Goal: Task Accomplishment & Management: Complete application form

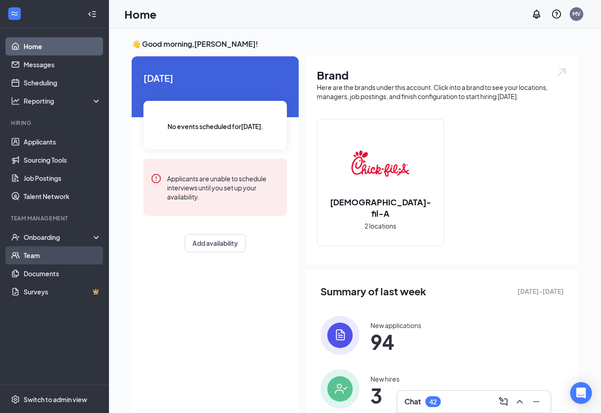
click at [32, 262] on link "Team" at bounding box center [63, 255] width 78 height 18
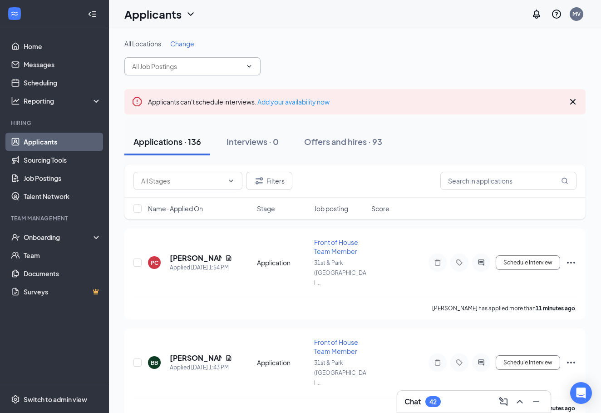
click at [233, 71] on input "text" at bounding box center [187, 66] width 110 height 10
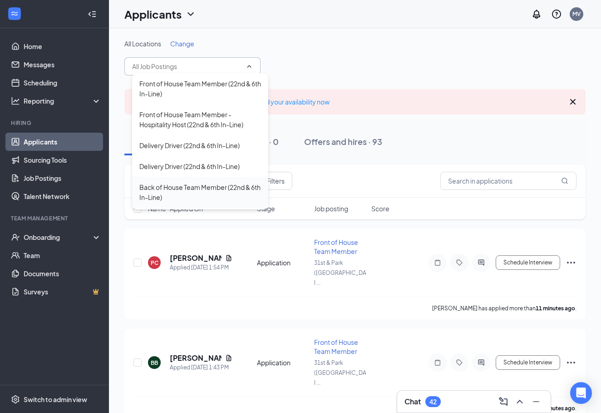
drag, startPoint x: 179, startPoint y: 62, endPoint x: 173, endPoint y: 189, distance: 127.3
click at [173, 75] on span "Front of House Team Member (22nd & 6th In-Line) Front of House Team Member - Ho…" at bounding box center [192, 66] width 136 height 18
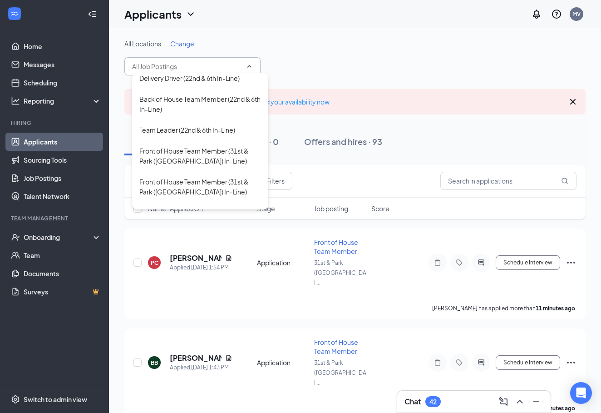
scroll to position [94, 0]
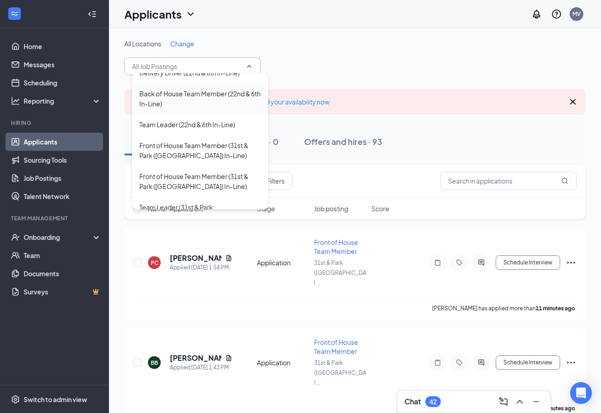
click at [182, 104] on div "Back of House Team Member (22nd & 6th In-Line)" at bounding box center [200, 99] width 122 height 20
type input "Back of House Team Member (22nd & 6th In-Line)"
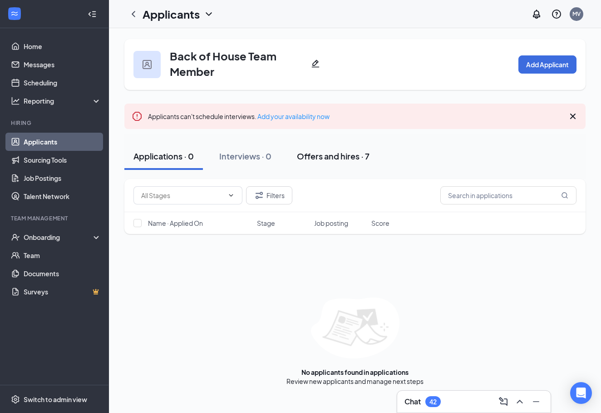
click at [328, 164] on button "Offers and hires · 7" at bounding box center [333, 156] width 91 height 27
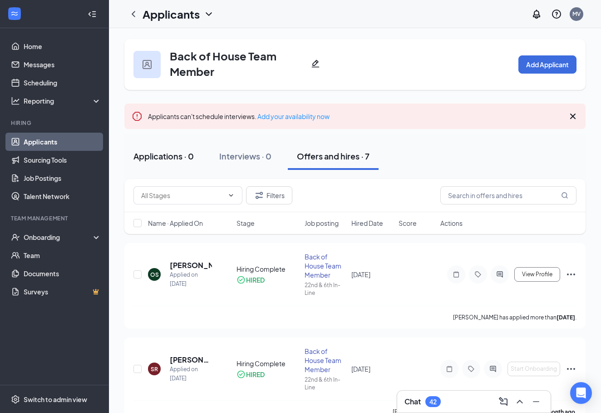
click at [168, 162] on button "Applications · 0" at bounding box center [163, 156] width 79 height 27
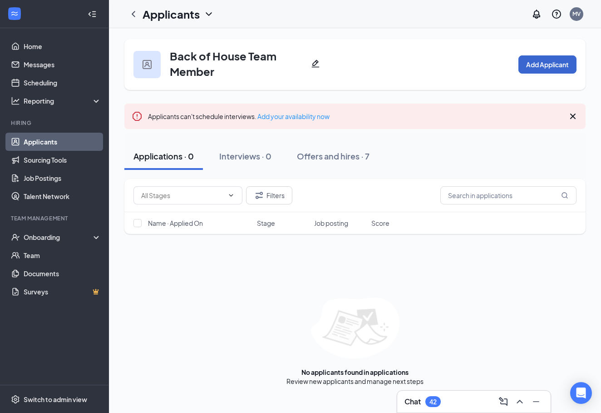
click at [529, 73] on button "Add Applicant" at bounding box center [548, 64] width 58 height 18
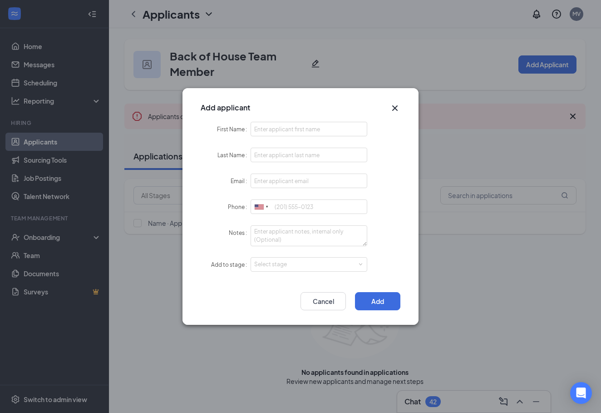
click at [391, 111] on icon "Cross" at bounding box center [395, 108] width 11 height 11
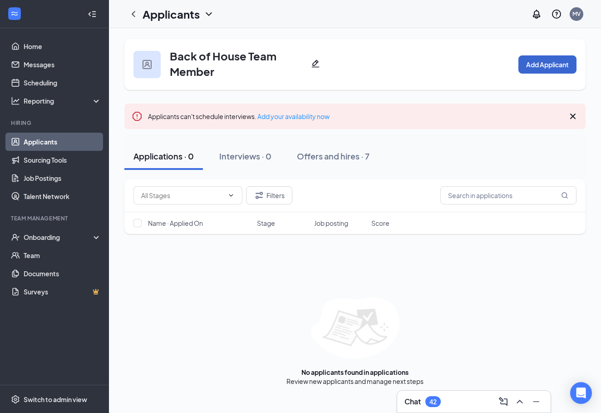
click at [545, 60] on button "Add Applicant" at bounding box center [548, 64] width 58 height 18
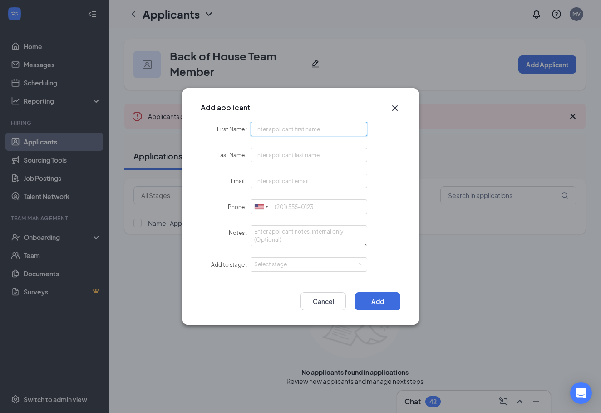
type input "O"
type input "[PERSON_NAME]"
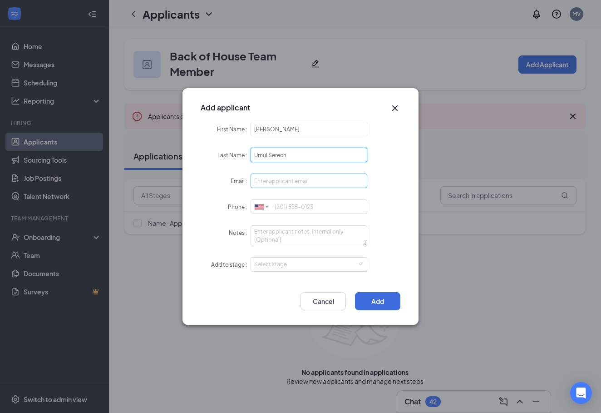
type input "Umul Serech"
type input "[EMAIL_ADDRESS][DOMAIN_NAME]"
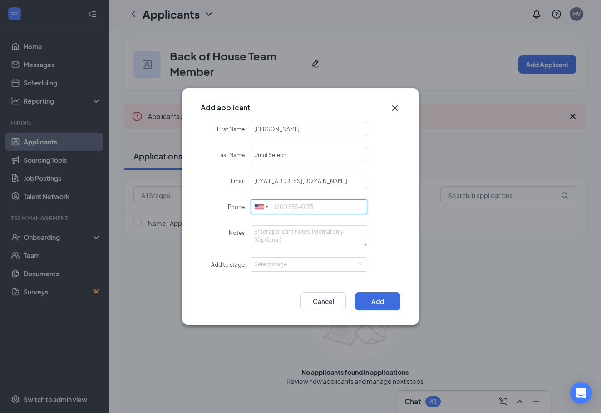
click at [307, 213] on input "Phone" at bounding box center [309, 206] width 117 height 15
type input "3473601960"
click at [283, 268] on div "Select stage" at bounding box center [306, 264] width 105 height 9
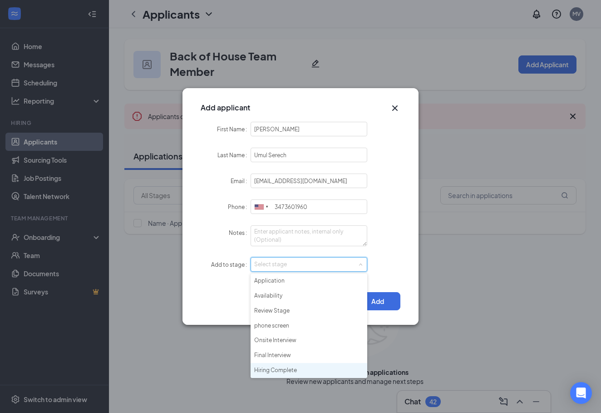
click at [280, 365] on li "Hiring Complete" at bounding box center [309, 370] width 117 height 15
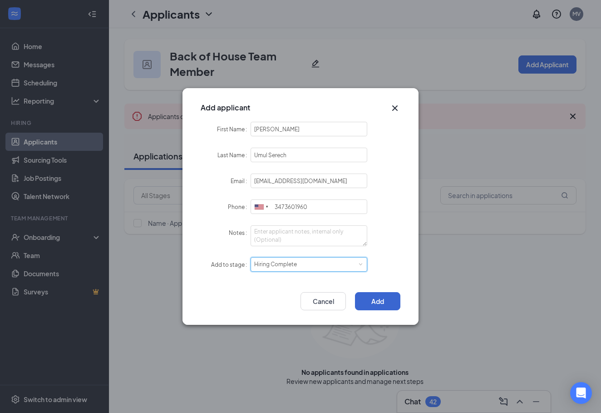
click at [366, 302] on button "Add" at bounding box center [377, 301] width 45 height 18
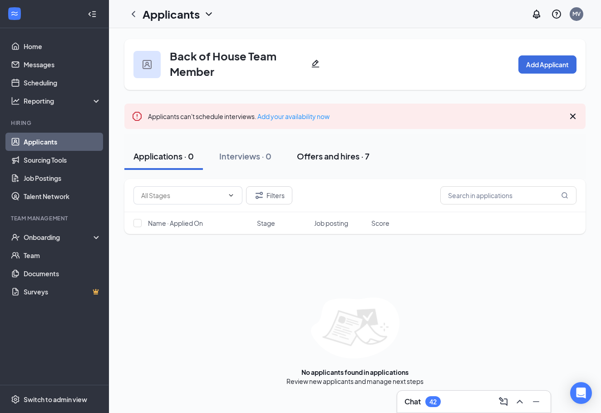
click at [333, 154] on div "Offers and hires · 7" at bounding box center [333, 155] width 73 height 11
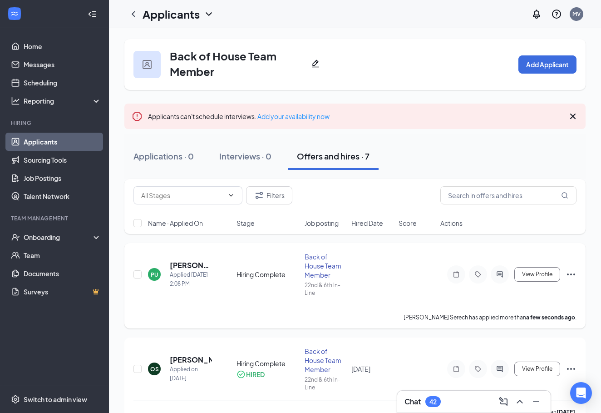
click at [572, 276] on icon "Ellipses" at bounding box center [571, 274] width 11 height 11
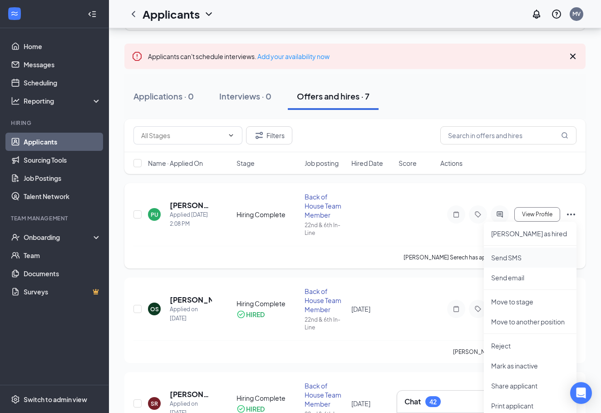
scroll to position [60, 0]
click at [510, 233] on p "[PERSON_NAME] as hired" at bounding box center [530, 232] width 78 height 9
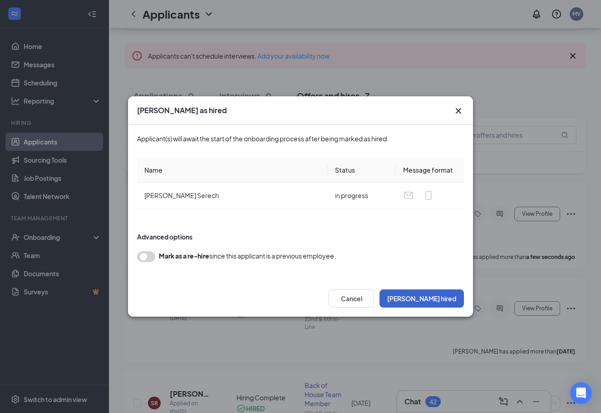
click at [437, 295] on button "[PERSON_NAME] hired" at bounding box center [422, 298] width 84 height 18
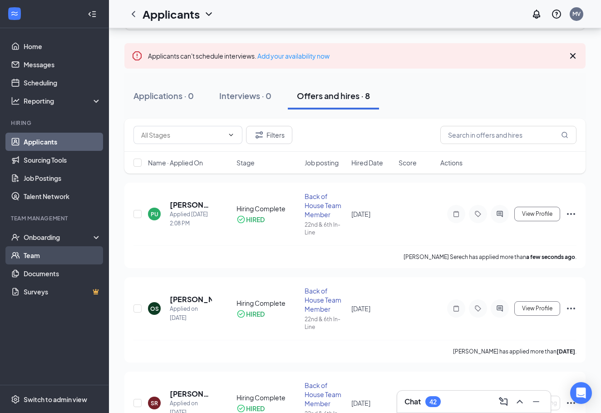
click at [44, 258] on link "Team" at bounding box center [63, 255] width 78 height 18
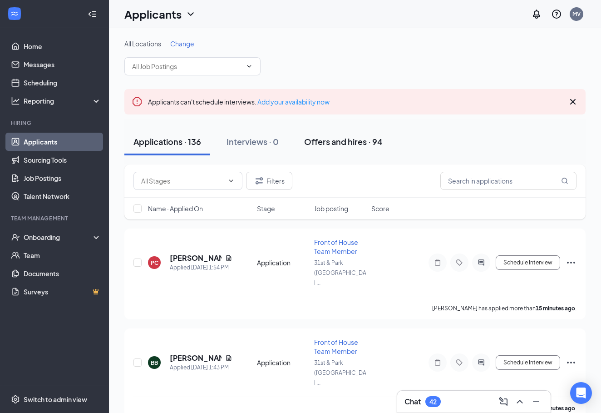
click at [348, 136] on div "Offers and hires · 94" at bounding box center [343, 141] width 79 height 11
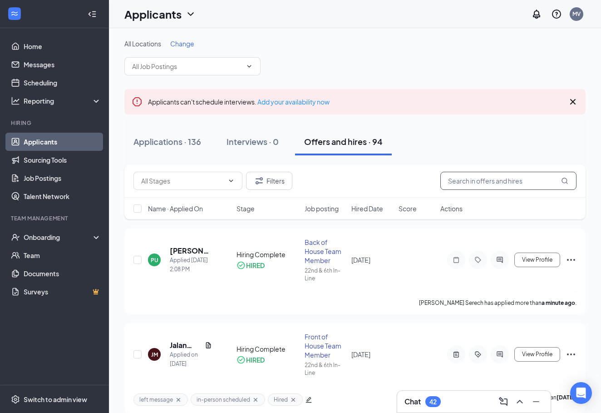
click at [532, 184] on input "text" at bounding box center [509, 181] width 136 height 18
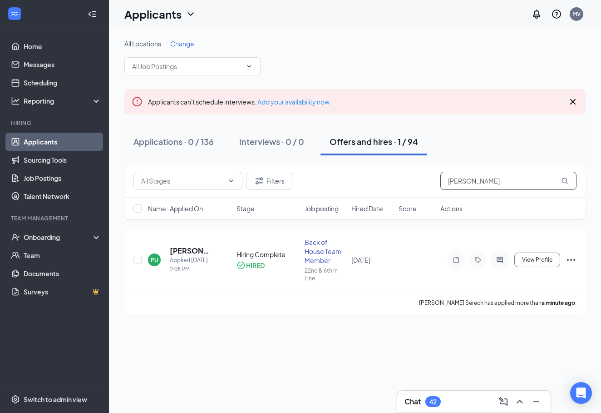
type input "[PERSON_NAME]"
drag, startPoint x: 532, startPoint y: 184, endPoint x: 574, endPoint y: 258, distance: 85.0
click at [574, 258] on icon "Ellipses" at bounding box center [571, 259] width 11 height 11
click at [570, 261] on icon "Ellipses" at bounding box center [571, 259] width 11 height 11
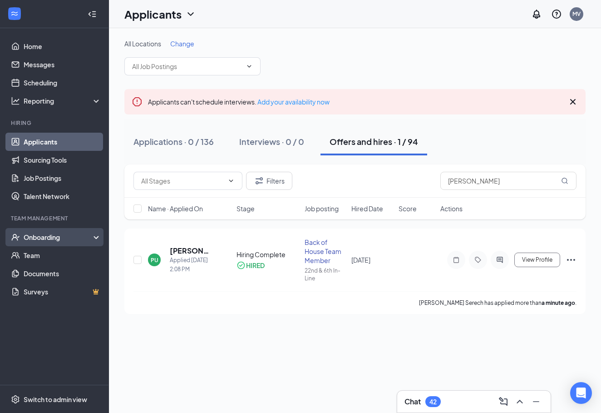
click at [50, 241] on div "Onboarding" at bounding box center [59, 237] width 70 height 9
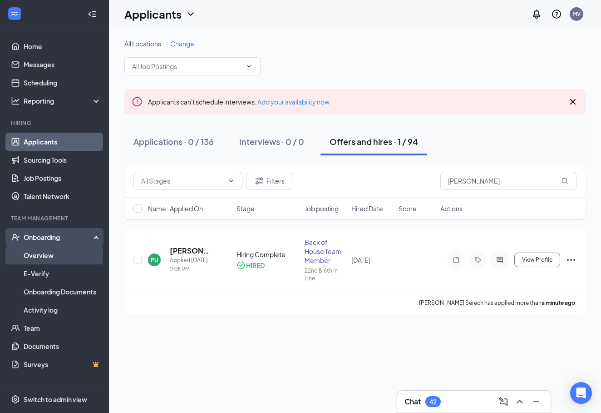
click at [50, 258] on link "Overview" at bounding box center [63, 255] width 78 height 18
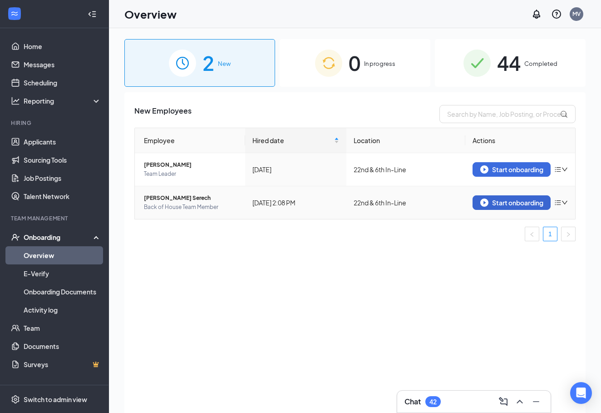
click at [521, 201] on div "Start onboarding" at bounding box center [512, 202] width 63 height 8
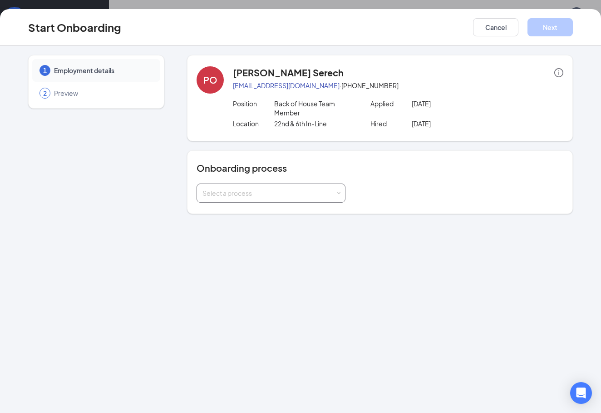
click at [304, 197] on div "Select a process" at bounding box center [269, 192] width 133 height 9
click at [292, 216] on li "Team Member" at bounding box center [271, 212] width 149 height 16
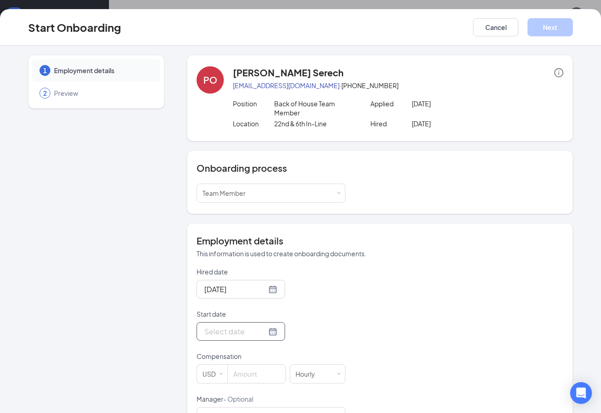
click at [231, 327] on input "Start date" at bounding box center [235, 331] width 62 height 11
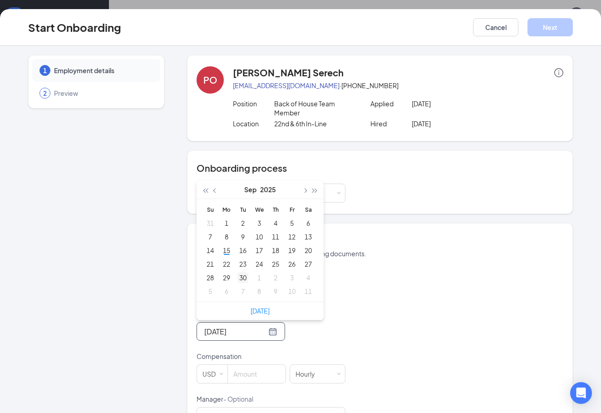
type input "Sep 30, 2025"
type input "Sep 23, 2025"
type input "Sep 16, 2025"
type input "Sep 9, 2025"
type input "Sep 16, 2025"
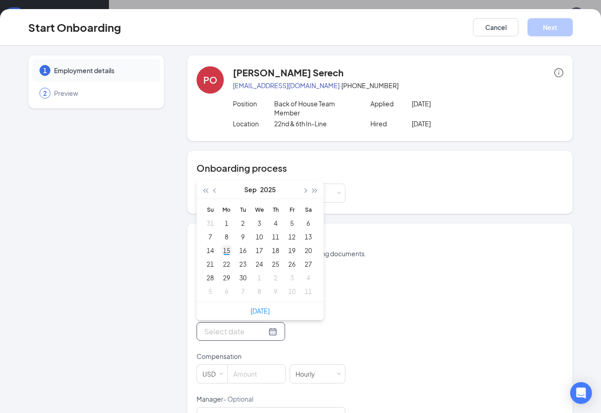
type input "Sep 15, 2025"
click at [227, 250] on div "15" at bounding box center [226, 250] width 11 height 11
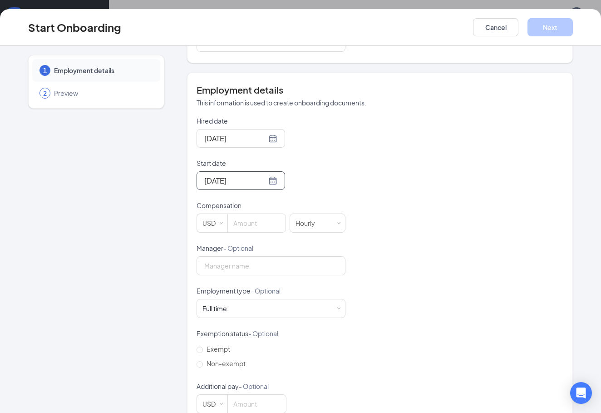
scroll to position [148, 0]
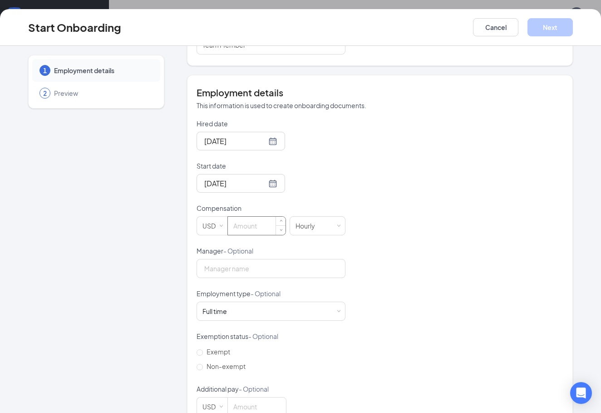
click at [257, 224] on input at bounding box center [257, 226] width 58 height 18
type input "16.5"
click at [286, 264] on input "Manager - Optional" at bounding box center [271, 268] width 149 height 19
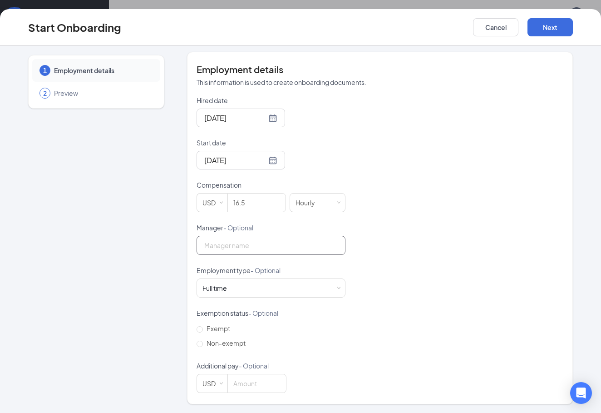
scroll to position [171, 0]
click at [233, 342] on span "Non-exempt" at bounding box center [226, 343] width 46 height 8
click at [203, 342] on input "Non-exempt" at bounding box center [200, 344] width 6 height 6
radio input "true"
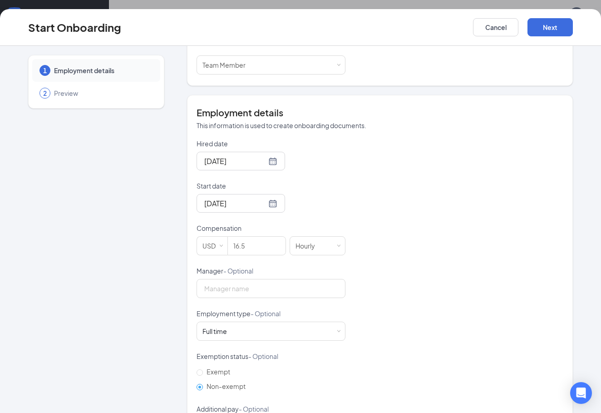
scroll to position [98, 0]
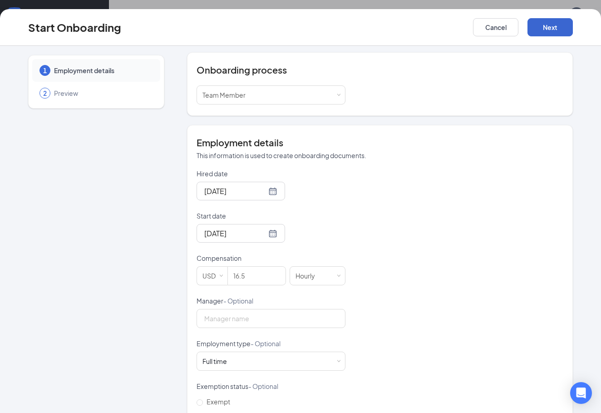
click at [550, 27] on button "Next" at bounding box center [550, 27] width 45 height 18
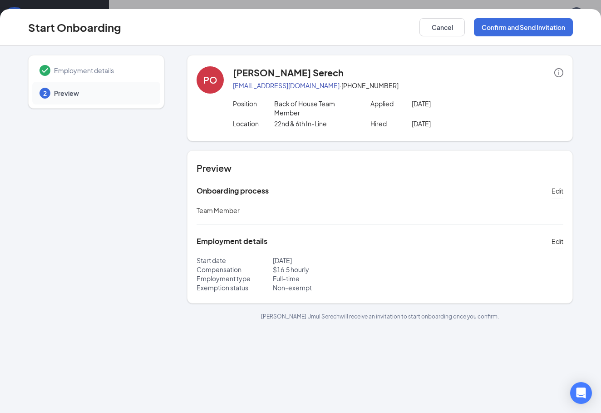
scroll to position [0, 0]
click at [458, 21] on button "Cancel" at bounding box center [442, 27] width 45 height 18
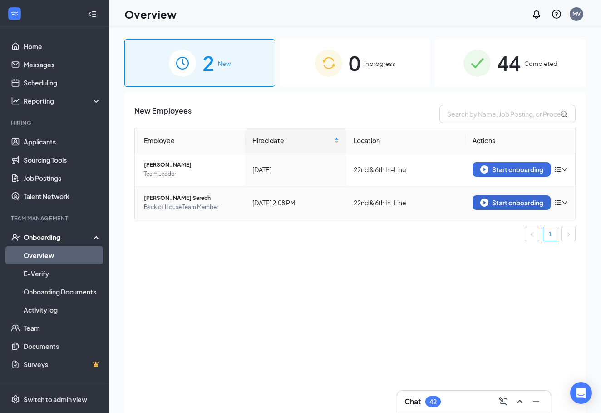
click at [496, 199] on div "Start onboarding" at bounding box center [512, 202] width 63 height 8
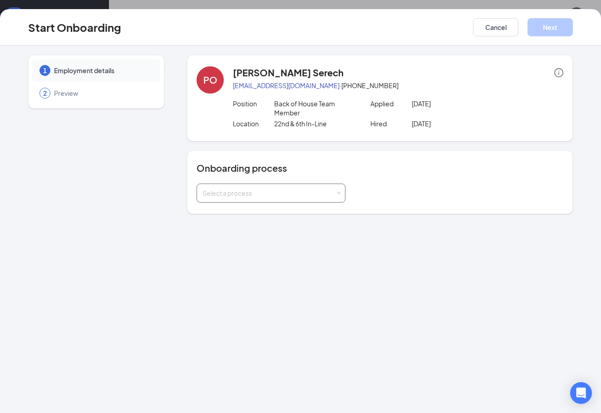
click at [307, 198] on div "Select a process" at bounding box center [271, 193] width 137 height 18
click at [269, 215] on li "Team Member" at bounding box center [271, 212] width 149 height 16
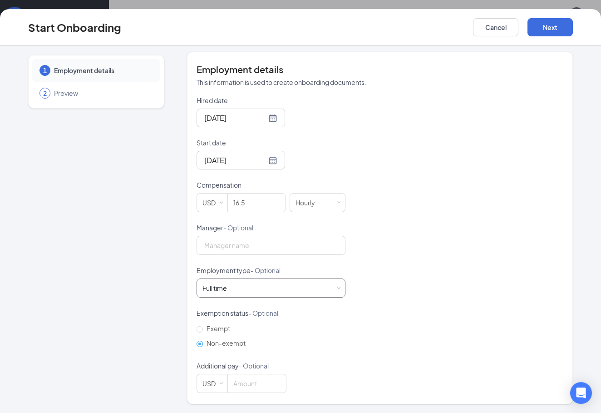
scroll to position [171, 0]
click at [260, 287] on div "Full time Works 30+ hours per week and is reasonably expected to work" at bounding box center [271, 288] width 137 height 18
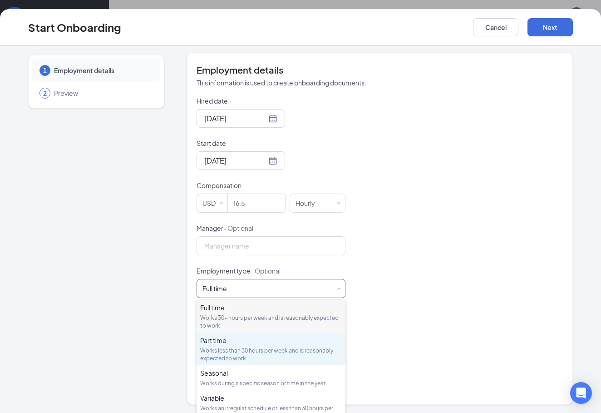
click at [248, 349] on div "Works less than 30 hours per week and is reasonably expected to work" at bounding box center [271, 354] width 142 height 15
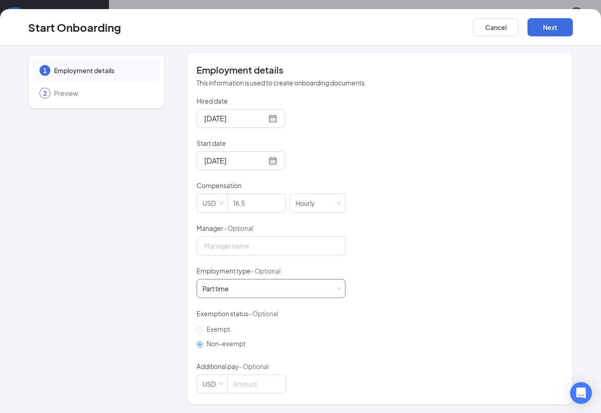
scroll to position [41, 0]
click at [531, 30] on button "Next" at bounding box center [550, 27] width 45 height 18
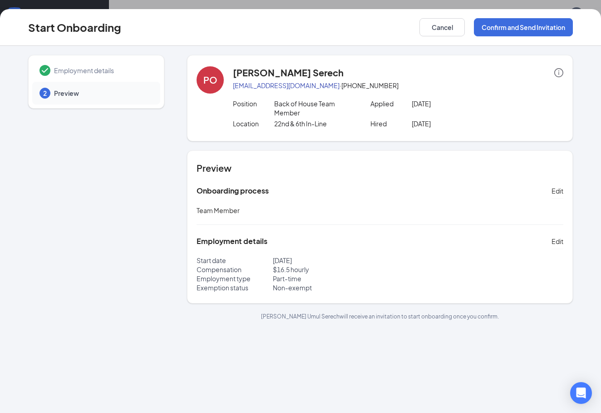
scroll to position [0, 0]
click at [516, 25] on button "Confirm and Send Invitation" at bounding box center [523, 27] width 99 height 18
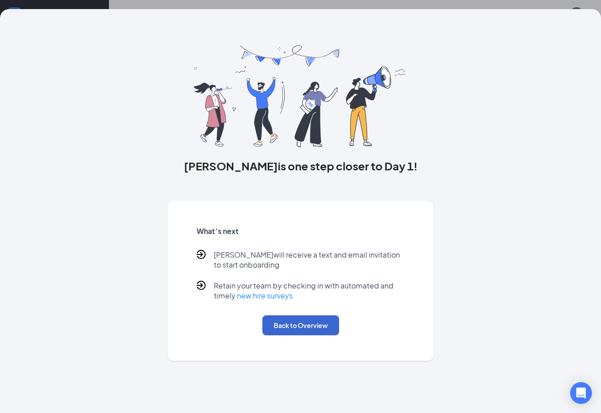
click at [302, 324] on button "Back to Overview" at bounding box center [301, 325] width 77 height 20
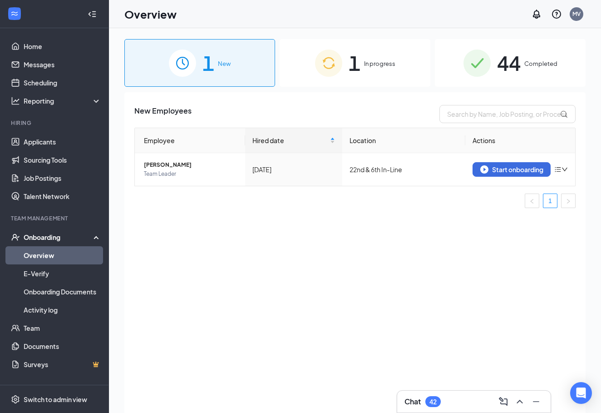
click at [380, 56] on div "1 In progress" at bounding box center [355, 63] width 151 height 48
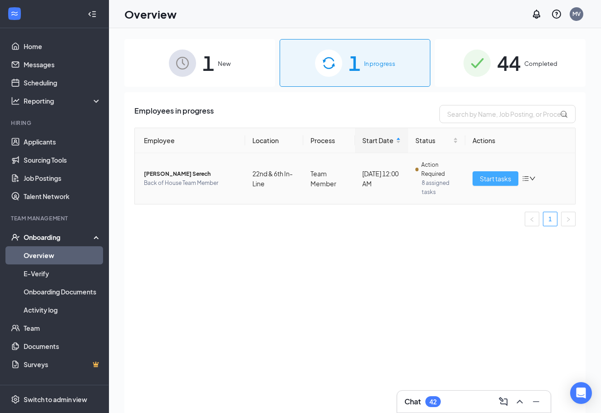
click at [496, 181] on span "Start tasks" at bounding box center [495, 178] width 31 height 10
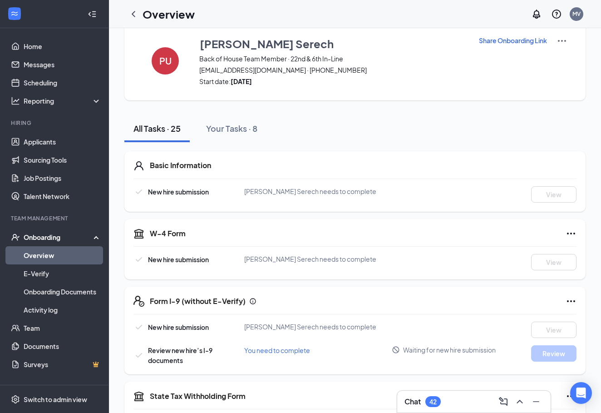
scroll to position [5, 0]
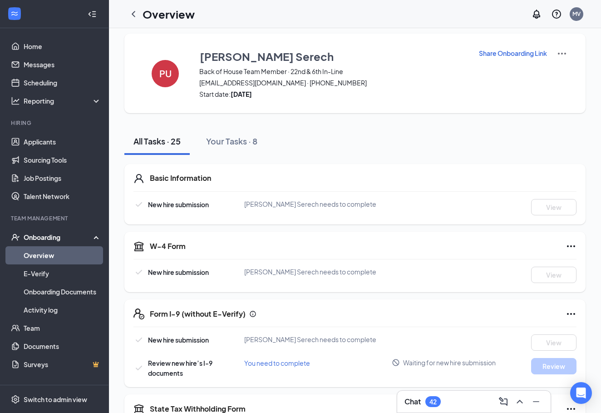
click at [491, 54] on p "Share Onboarding Link" at bounding box center [513, 53] width 68 height 9
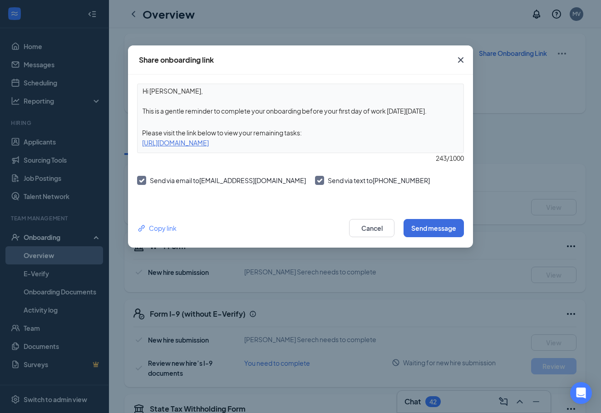
click at [356, 144] on div "https://www.workstream.us/j/onboarding/dcfc724f/employee?locale=en" at bounding box center [301, 143] width 326 height 10
copy div "https://www.workstream.us/j/onboarding/dcfc724f/employee?locale=en"
